Goal: Task Accomplishment & Management: Manage account settings

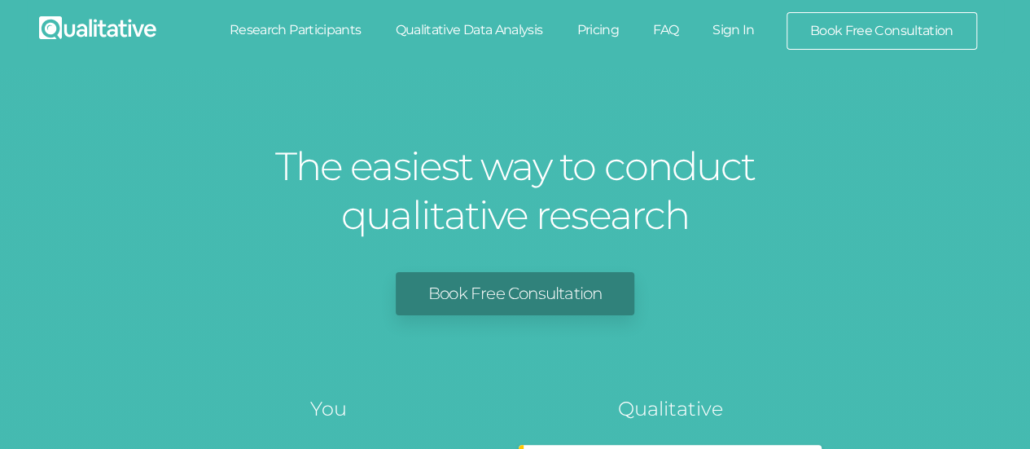
click at [729, 34] on link "Sign In" at bounding box center [733, 30] width 77 height 36
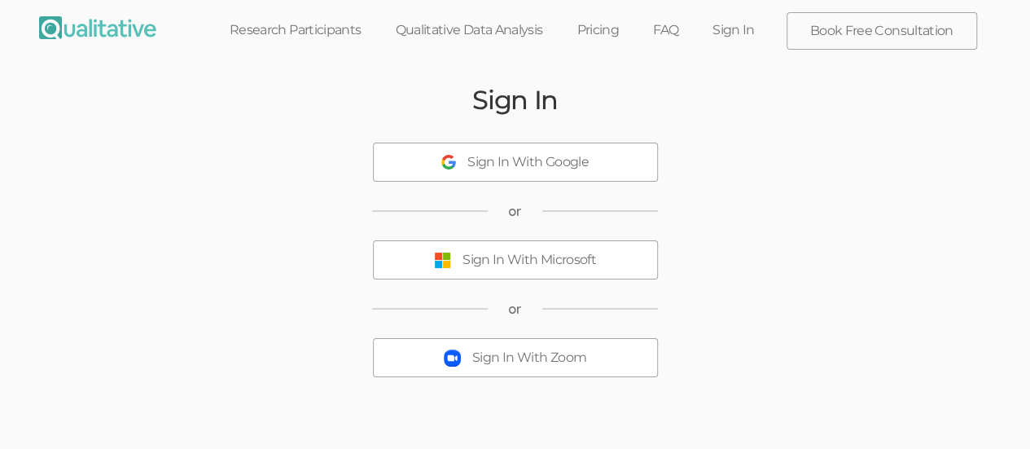
click at [487, 260] on div "Sign In With Microsoft" at bounding box center [529, 260] width 134 height 19
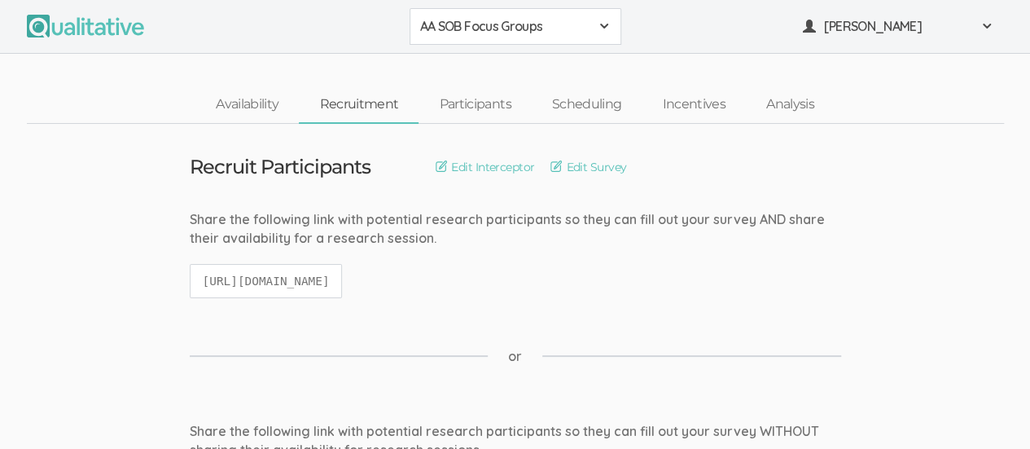
click at [602, 28] on span at bounding box center [604, 26] width 13 height 13
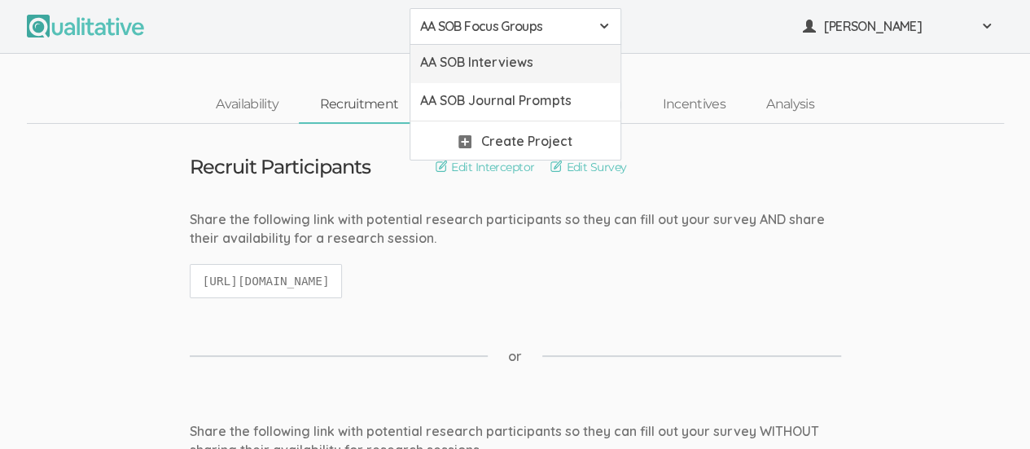
click at [553, 62] on span "AA SOB Interviews" at bounding box center [515, 62] width 190 height 19
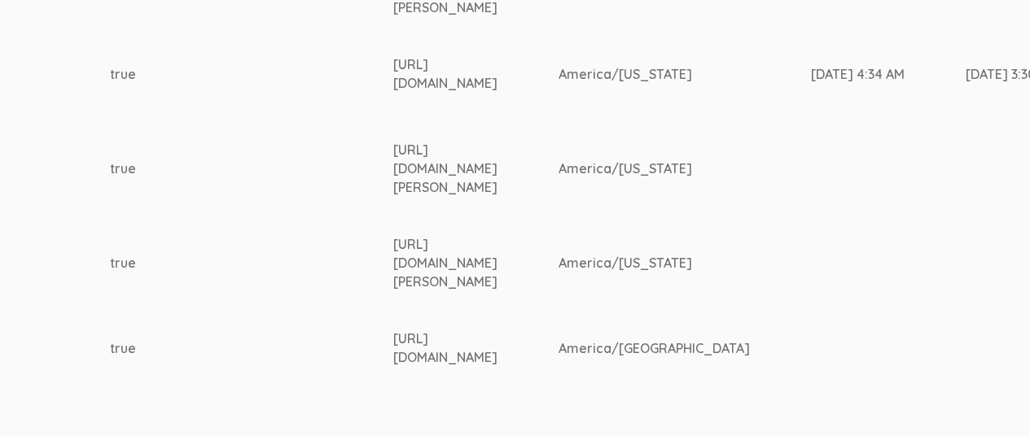
scroll to position [633, 2603]
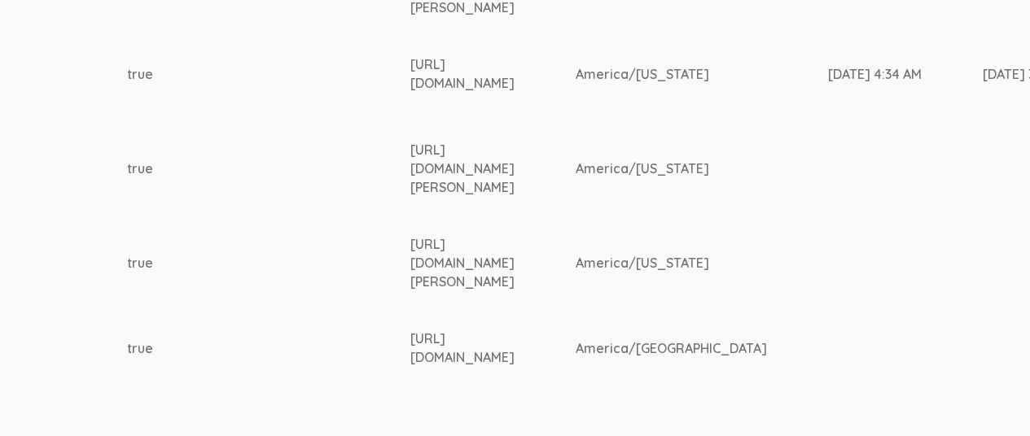
drag, startPoint x: 373, startPoint y: 70, endPoint x: 649, endPoint y: 71, distance: 276.0
click at [576, 71] on td "[URL][DOMAIN_NAME]" at bounding box center [492, 74] width 165 height 85
copy div "[URL][DOMAIN_NAME]"
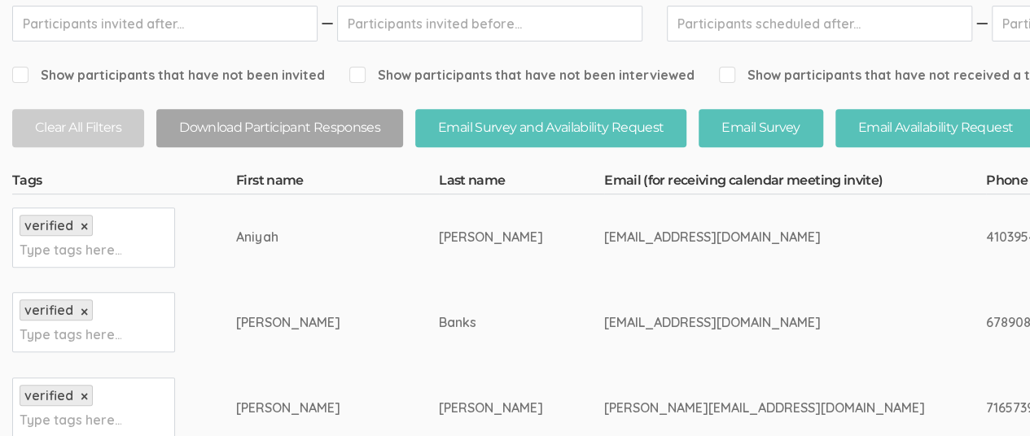
scroll to position [0, 0]
